Goal: Download file/media

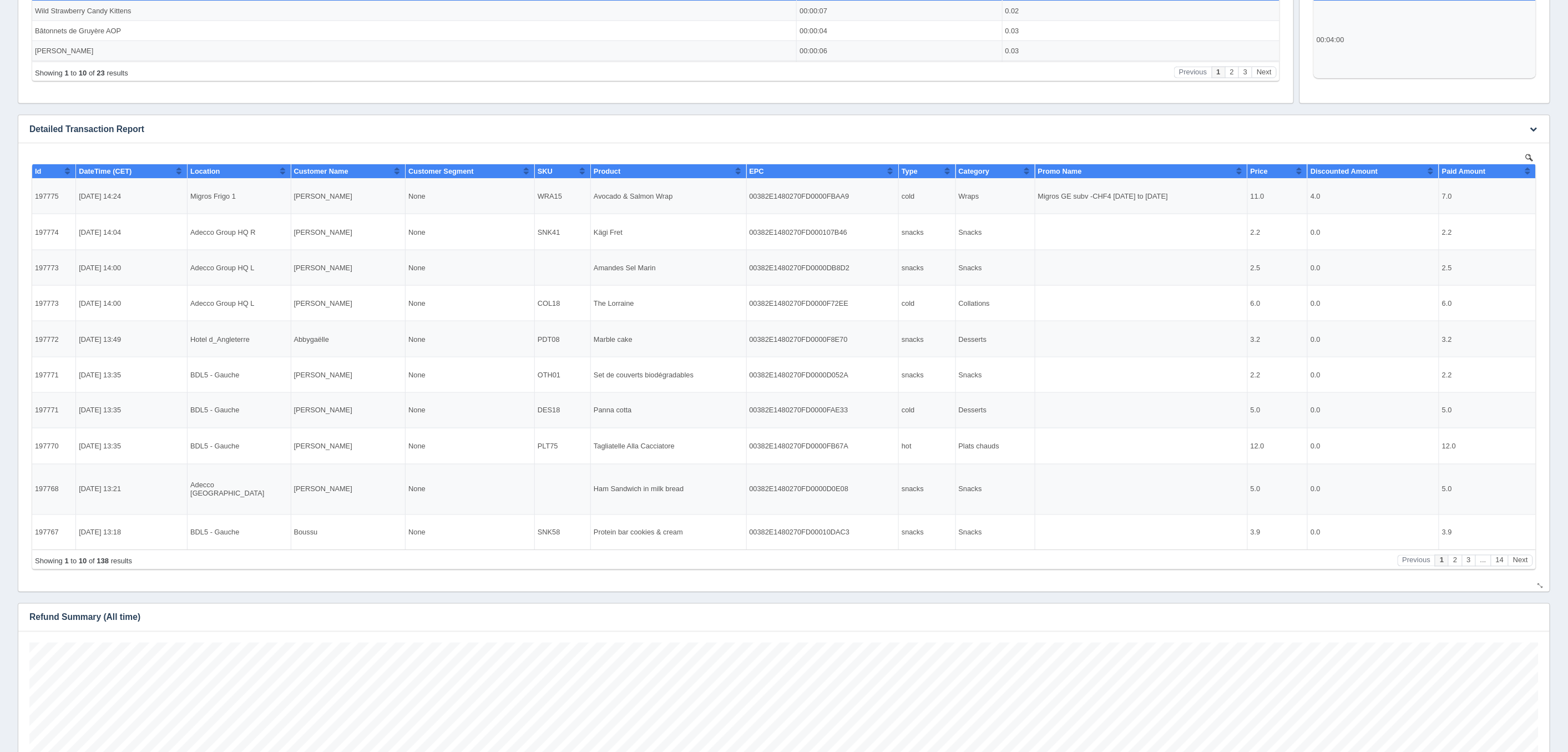
scroll to position [200, 740]
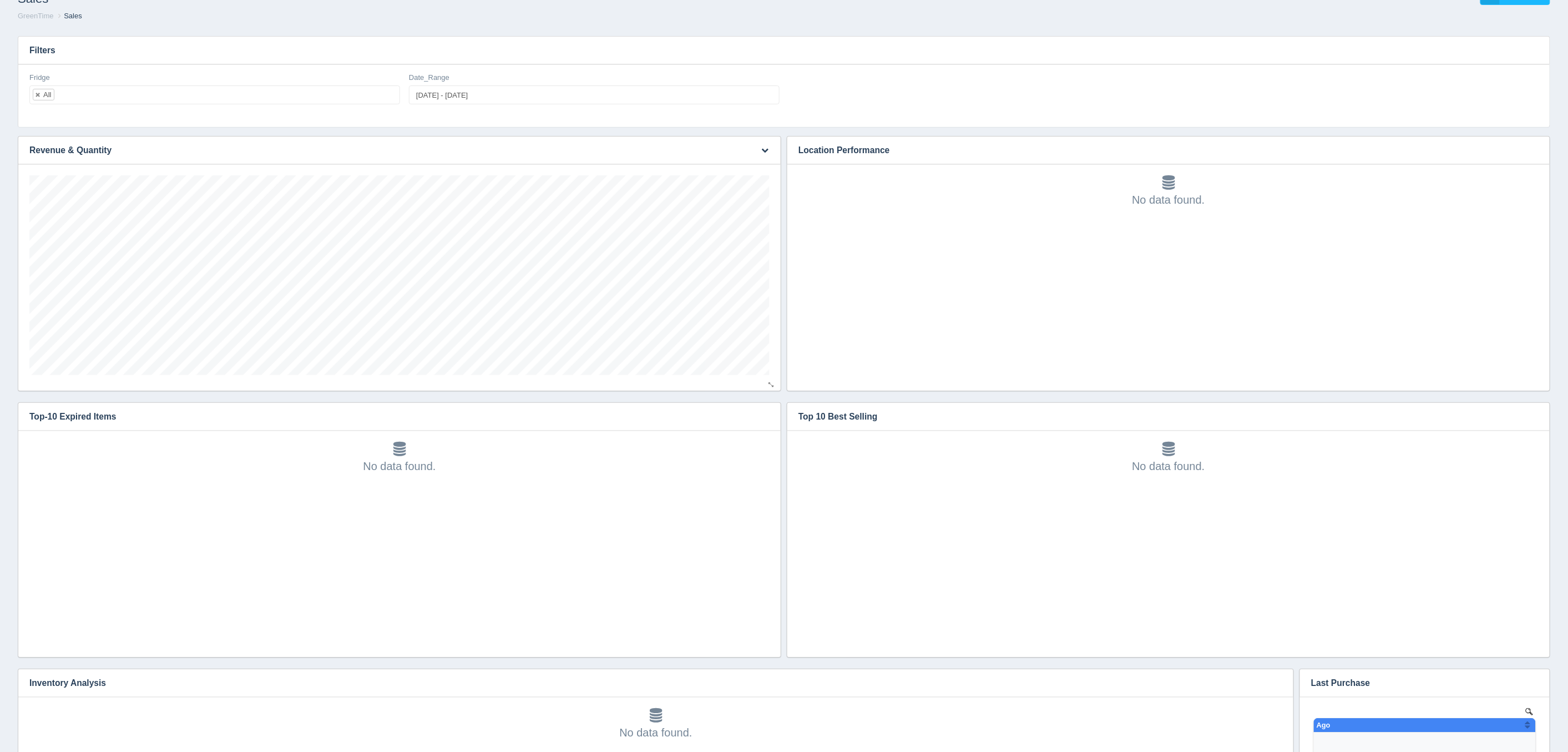
scroll to position [289, 1509]
type input "[DATE]"
click at [473, 97] on input "[DATE] - [DATE]" at bounding box center [594, 95] width 371 height 19
type input "[DATE]"
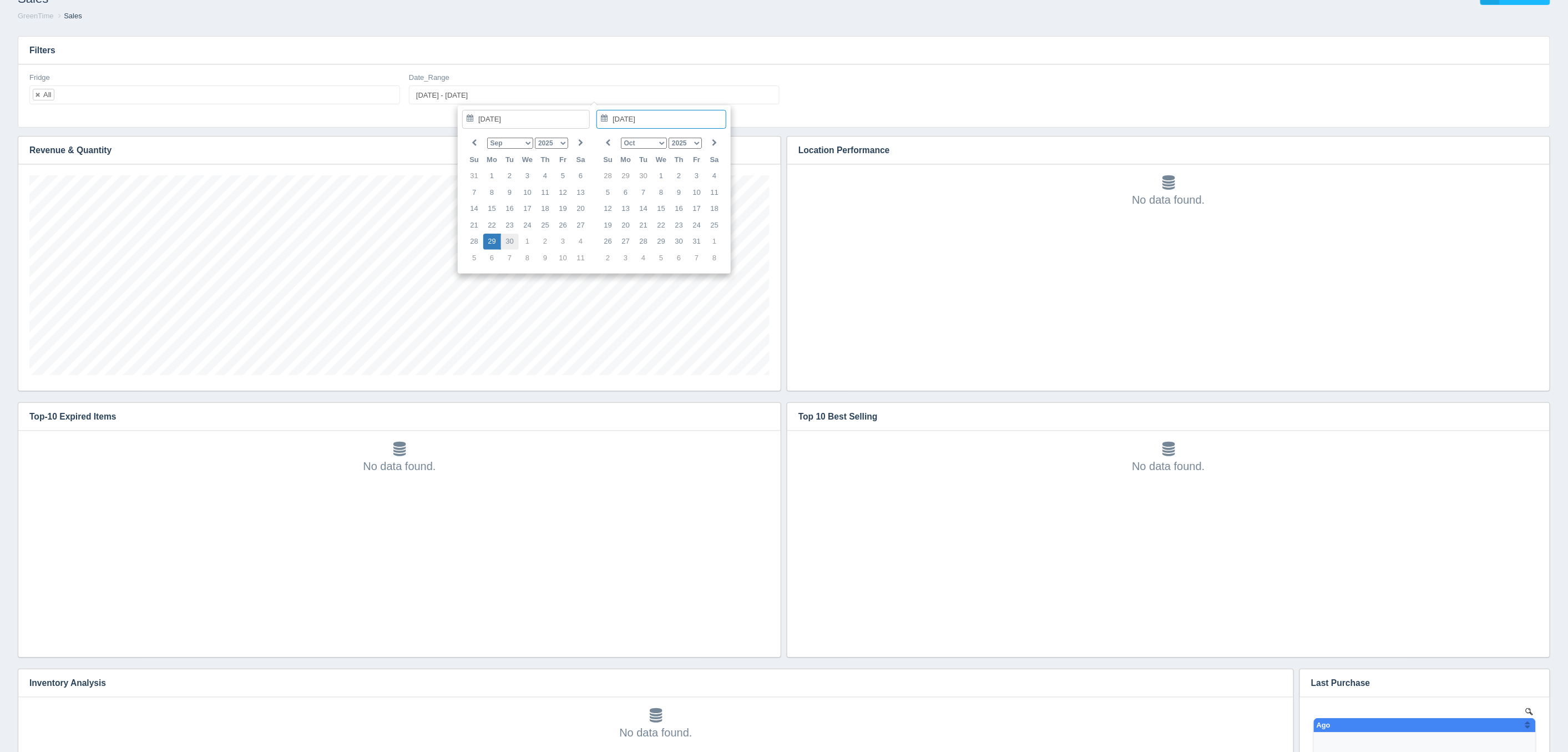
type input "2025-09-30"
type input "2025-09-29 - 2025-09-30"
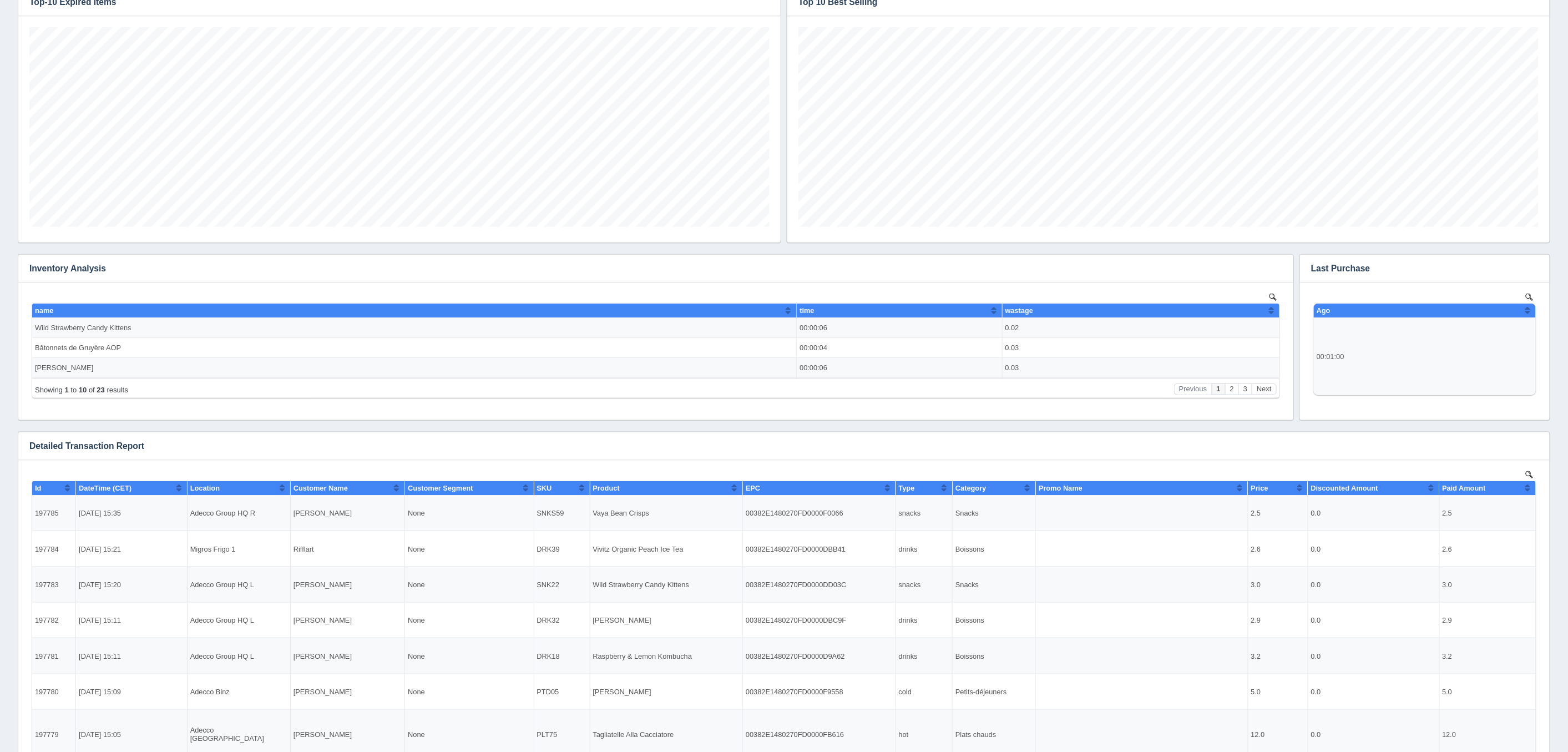
scroll to position [511, 0]
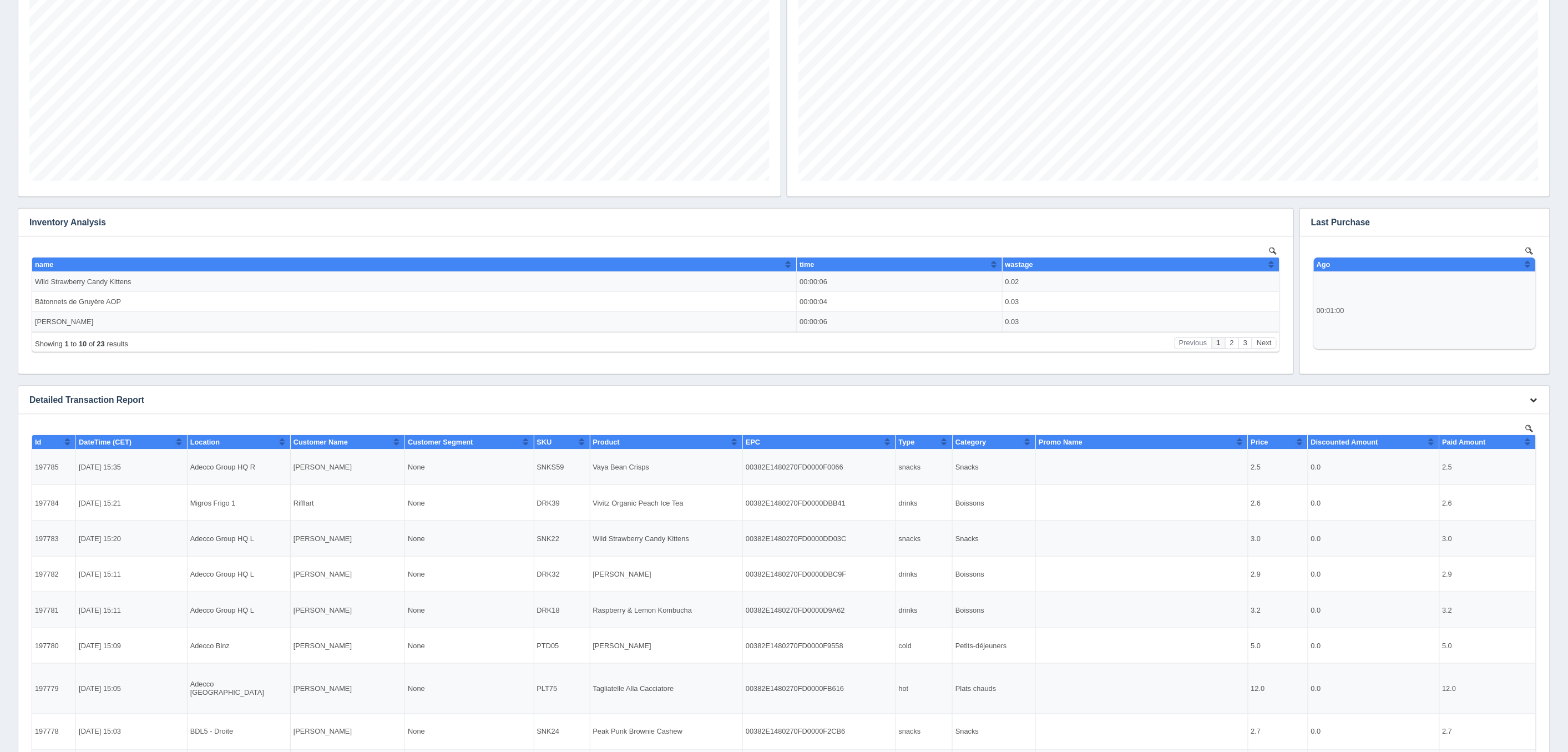
click at [1539, 395] on button "button" at bounding box center [1533, 401] width 15 height 17
click at [1473, 420] on link "Download CSV" at bounding box center [1497, 417] width 89 height 16
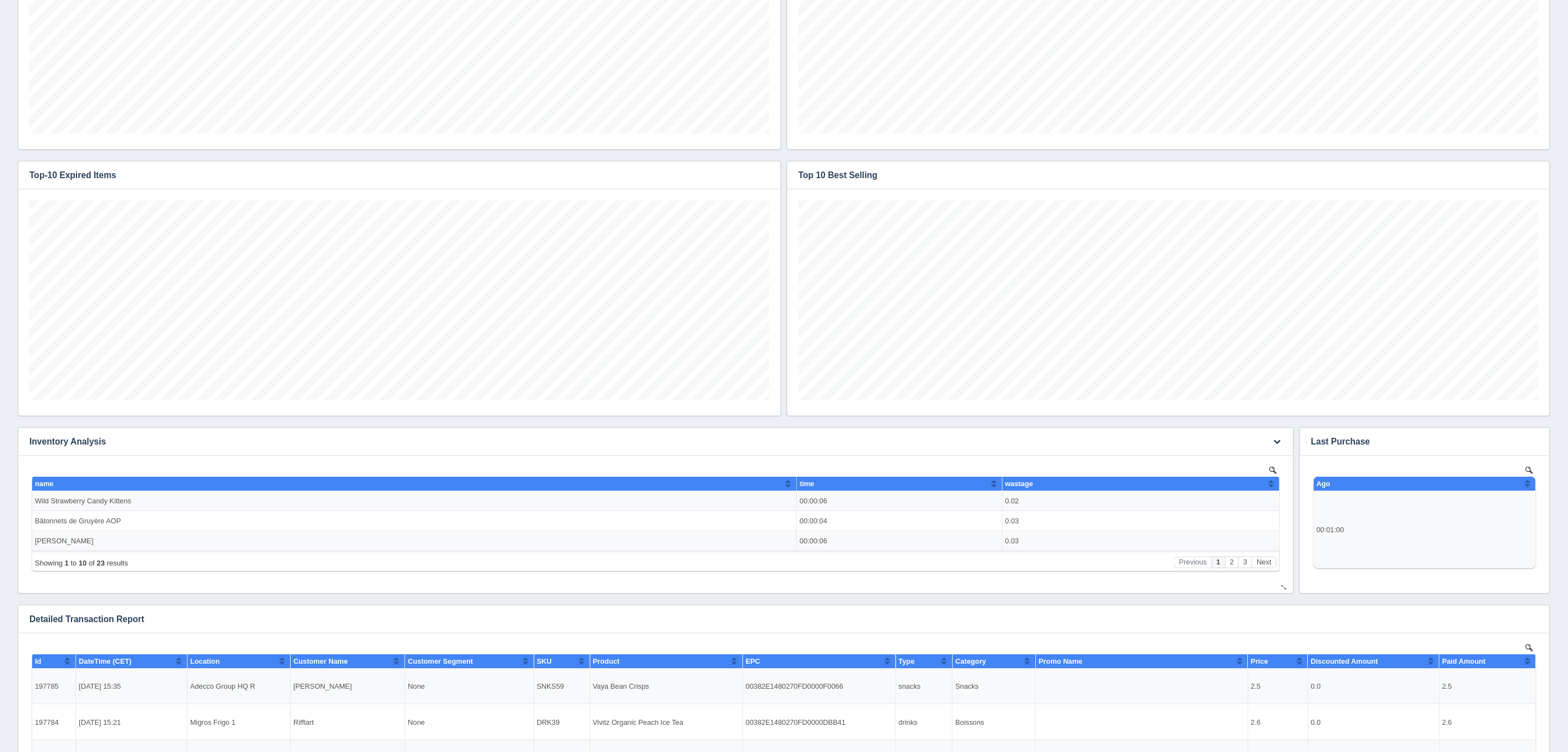
scroll to position [0, 0]
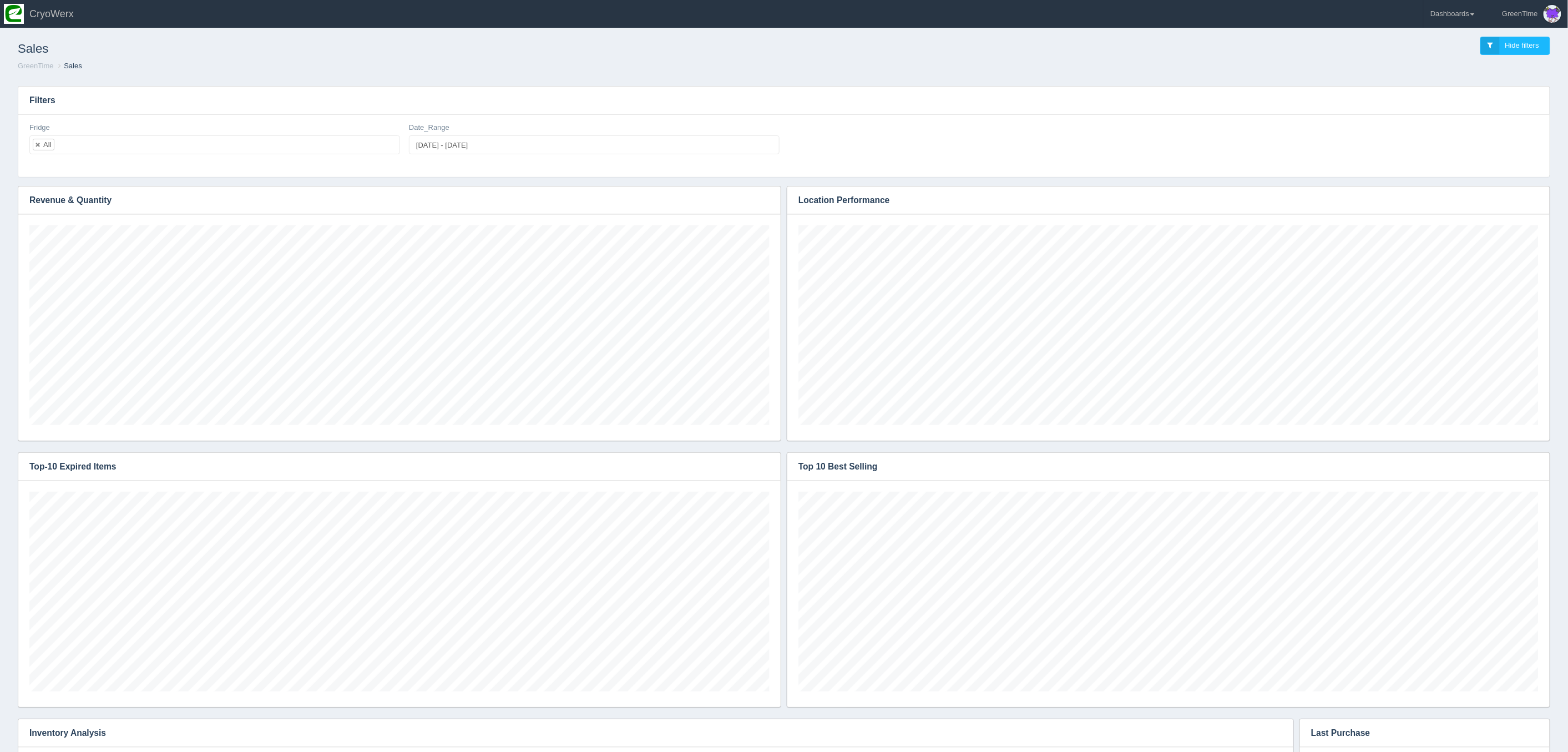
drag, startPoint x: 1024, startPoint y: 51, endPoint x: 1032, endPoint y: 53, distance: 8.2
click at [1024, 52] on div "Sales Hide filters" at bounding box center [784, 46] width 1551 height 30
click at [1473, 16] on link "Dashboards" at bounding box center [1452, 14] width 58 height 28
click at [1449, 86] on link "GreenTime" at bounding box center [1498, 81] width 149 height 22
click at [1455, 125] on link "Inventory" at bounding box center [1498, 124] width 149 height 22
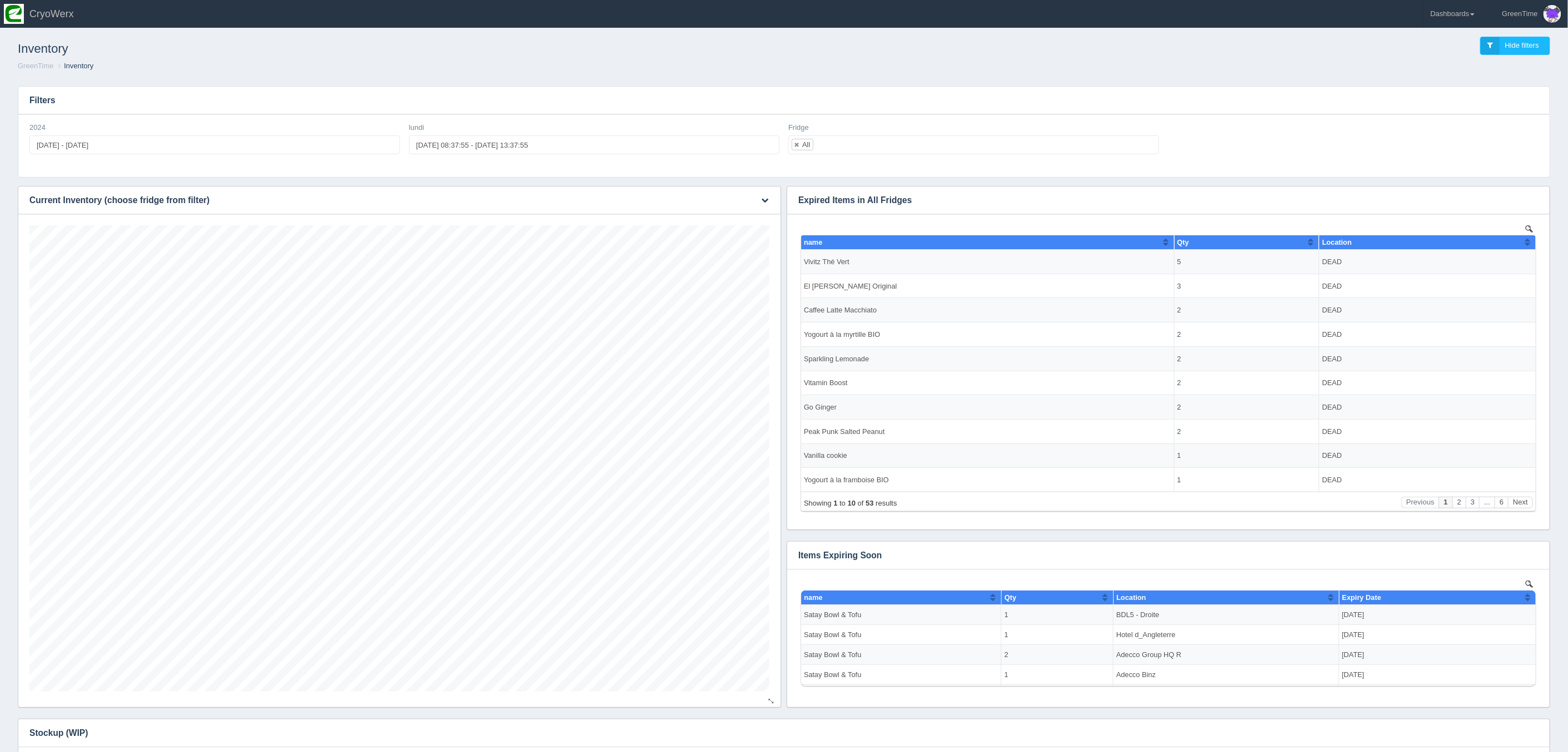
scroll to position [467, 740]
click at [765, 201] on icon "button" at bounding box center [765, 200] width 7 height 7
click at [708, 215] on link "Download CSV" at bounding box center [727, 217] width 89 height 16
